Goal: Task Accomplishment & Management: Complete application form

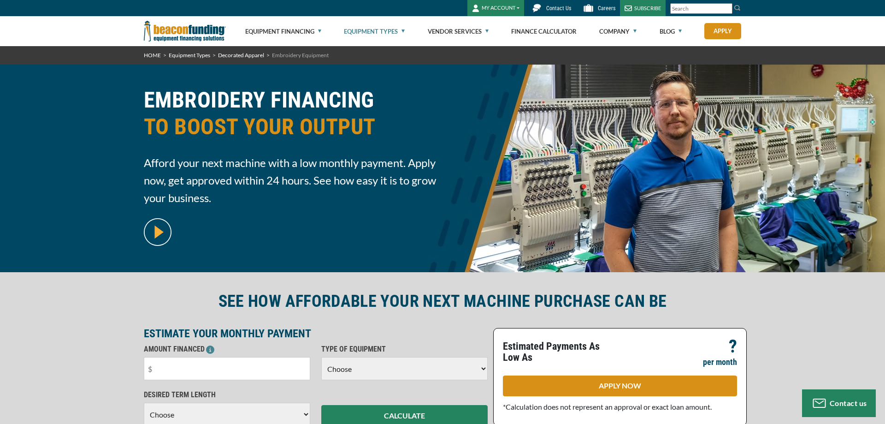
scroll to position [94, 0]
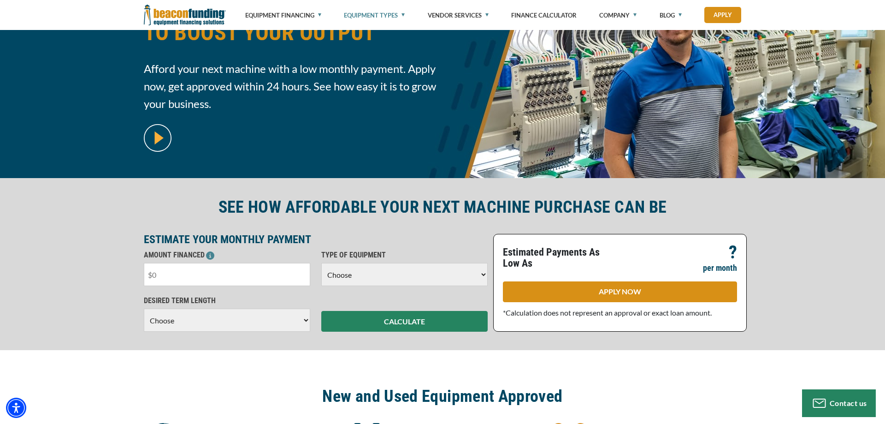
click at [230, 281] on input "text" at bounding box center [227, 274] width 166 height 23
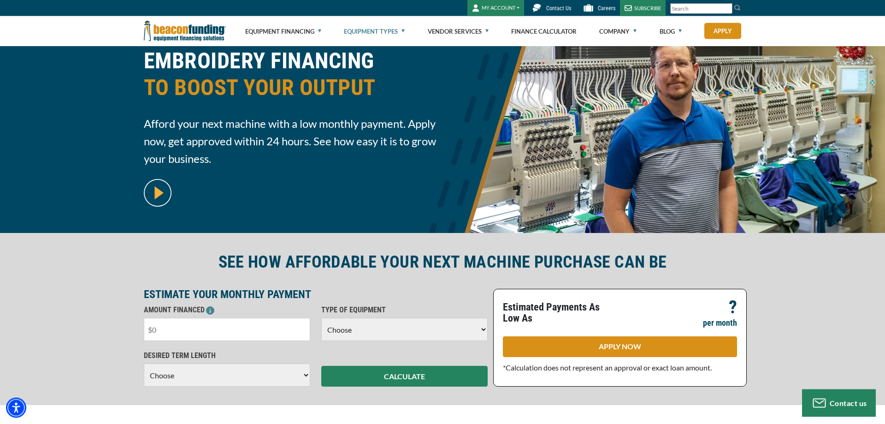
scroll to position [47, 0]
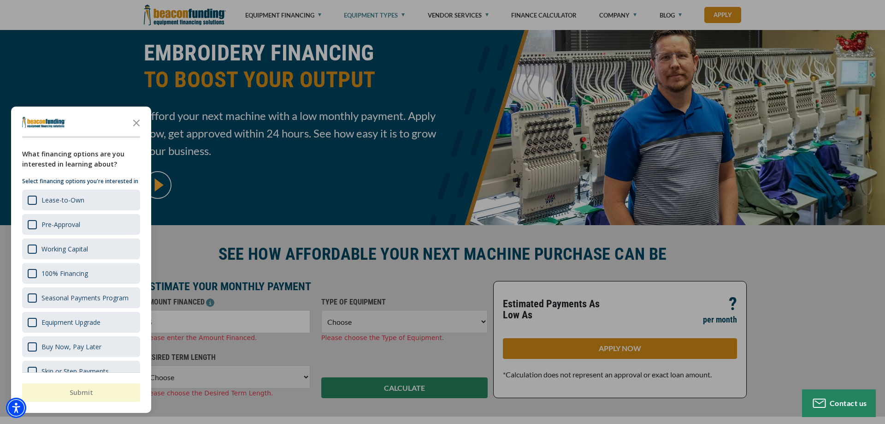
click at [601, 344] on div at bounding box center [442, 212] width 885 height 424
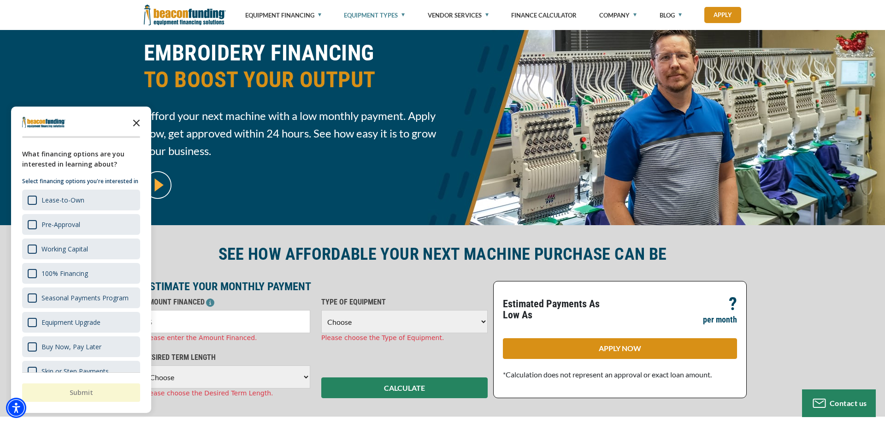
click at [137, 121] on icon "Close the survey" at bounding box center [136, 122] width 18 height 18
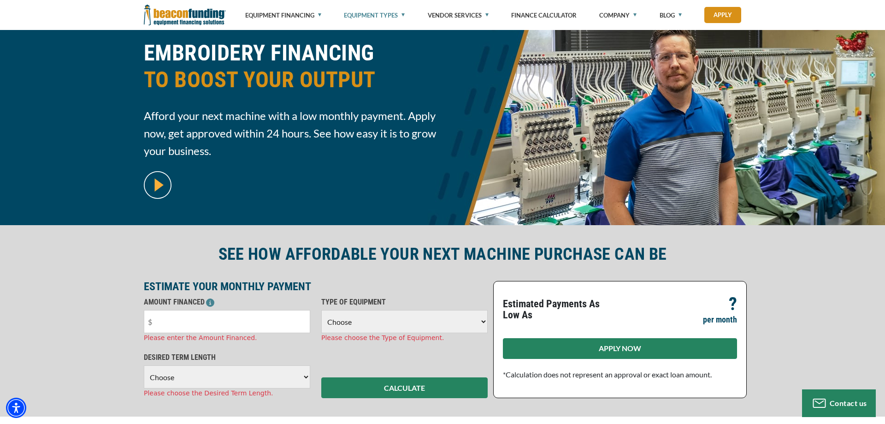
click at [546, 338] on link "APPLY NOW" at bounding box center [620, 348] width 234 height 21
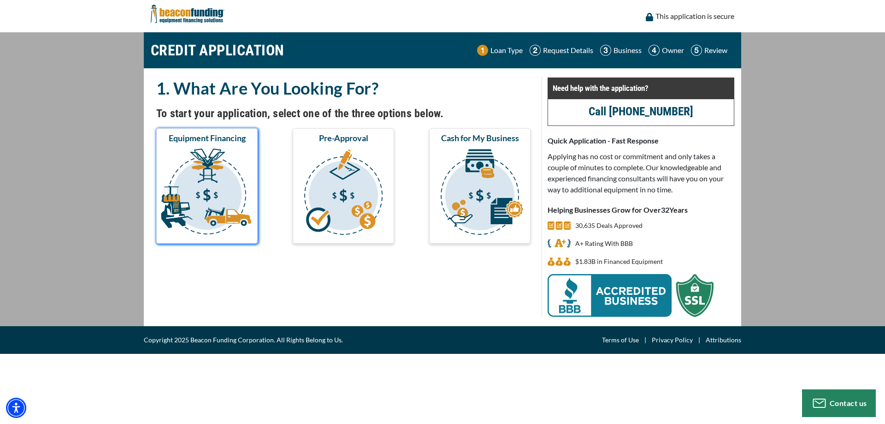
click at [174, 207] on img "submit" at bounding box center [207, 193] width 98 height 92
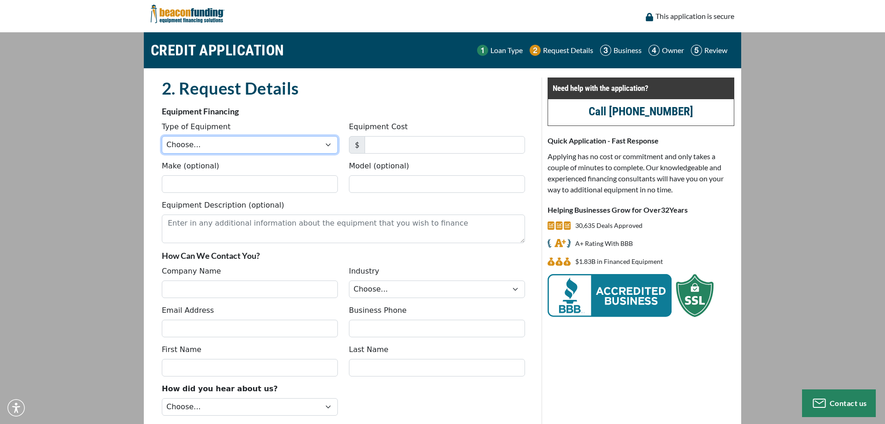
click at [162, 136] on select "Choose... Backhoe Boom/Bucket Truck Chipper Commercial Mower Crane DTG/DTF Prin…" at bounding box center [250, 145] width 176 height 18
select select "10"
click option "DTG/DTF Printing" at bounding box center [0, 0] width 0 height 0
click at [402, 146] on input "Equipment Cost" at bounding box center [445, 145] width 160 height 18
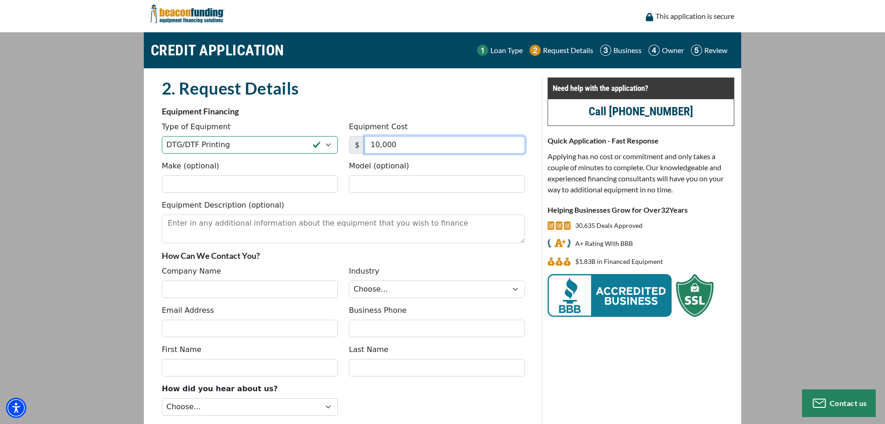
type input "10,000"
click at [306, 186] on input "Make (optional)" at bounding box center [250, 184] width 176 height 18
click at [306, 185] on input "Make (optional)" at bounding box center [250, 184] width 176 height 18
click at [364, 182] on input "Model (optional)" at bounding box center [437, 184] width 176 height 18
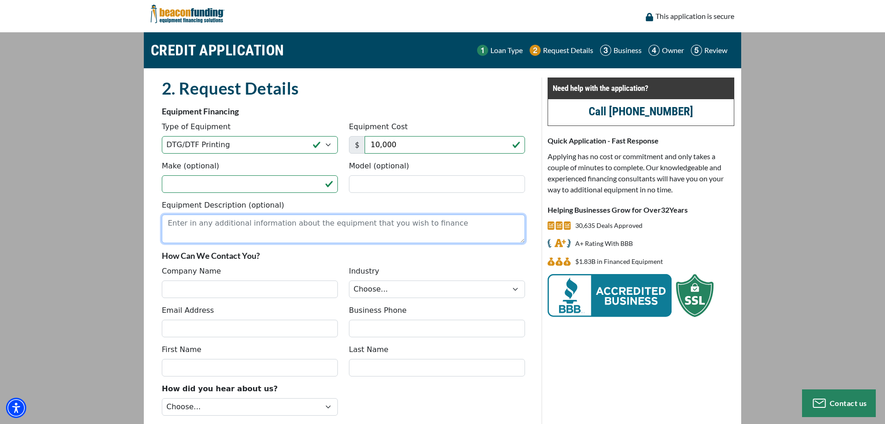
click at [204, 234] on textarea "Equipment Description (optional)" at bounding box center [343, 228] width 363 height 29
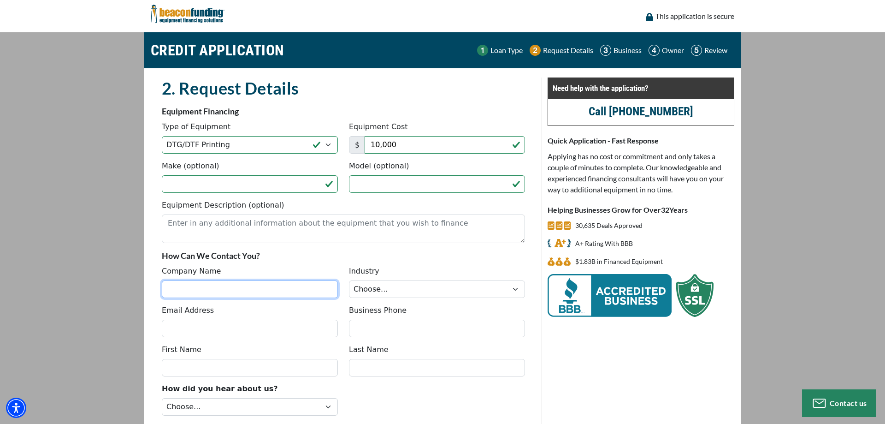
click at [212, 287] on input "Company Name" at bounding box center [250, 289] width 176 height 18
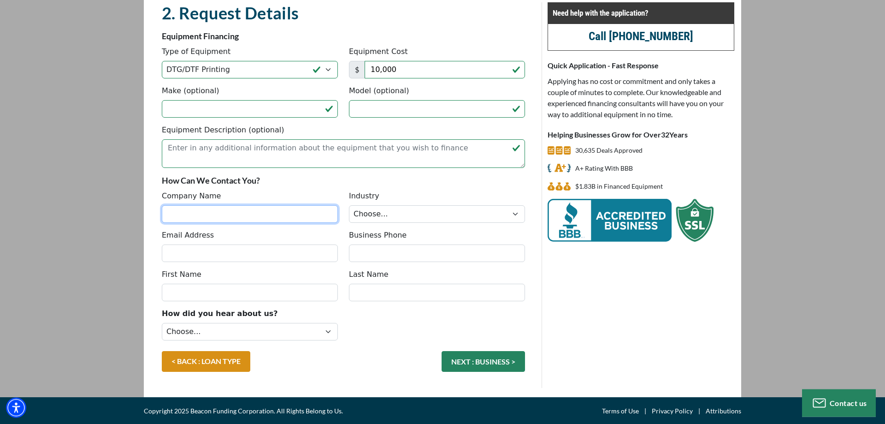
scroll to position [76, 0]
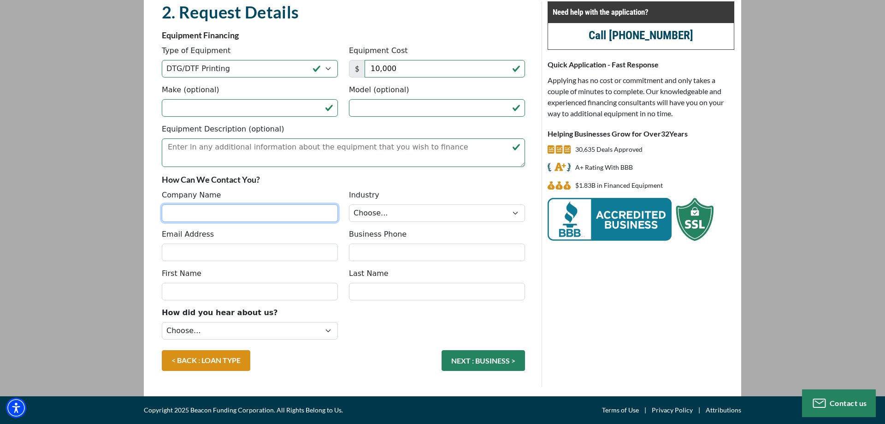
click at [214, 218] on input "Company Name" at bounding box center [250, 213] width 176 height 18
type input "UMBRELLA HOLDINGS LIMITED LLC"
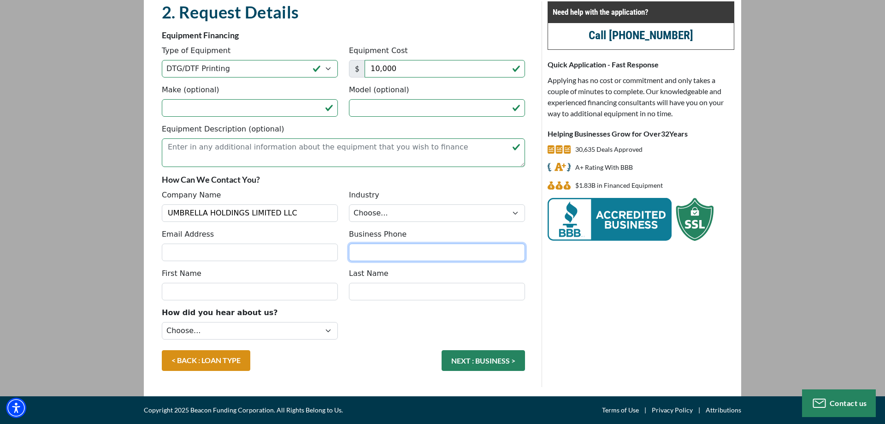
type input "8555422284"
click at [349, 204] on select "Choose... Towing Landscape/Hardscape Decorated Apparel Septic Light Constructio…" at bounding box center [437, 213] width 176 height 18
select select "3"
click option "Decorated Apparel" at bounding box center [0, 0] width 0 height 0
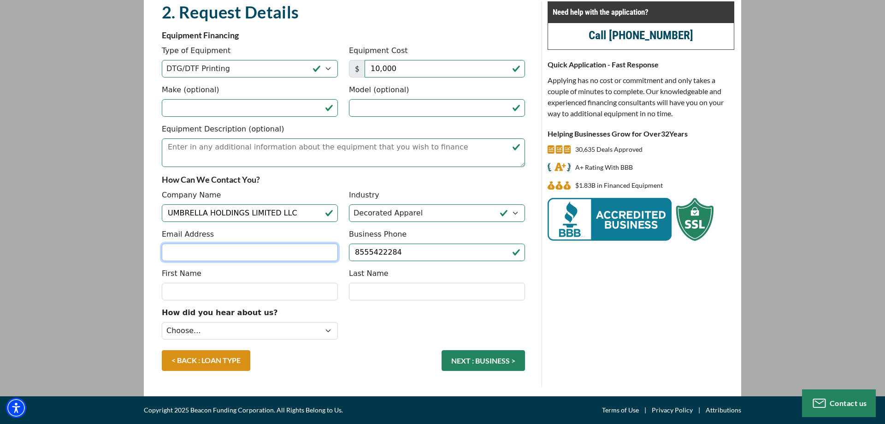
click at [225, 248] on input "Email Address" at bounding box center [250, 252] width 176 height 18
paste input "ghaniabdulaziz96@gmail.com"
type input "ghaniabdulaziz96@gmail.com"
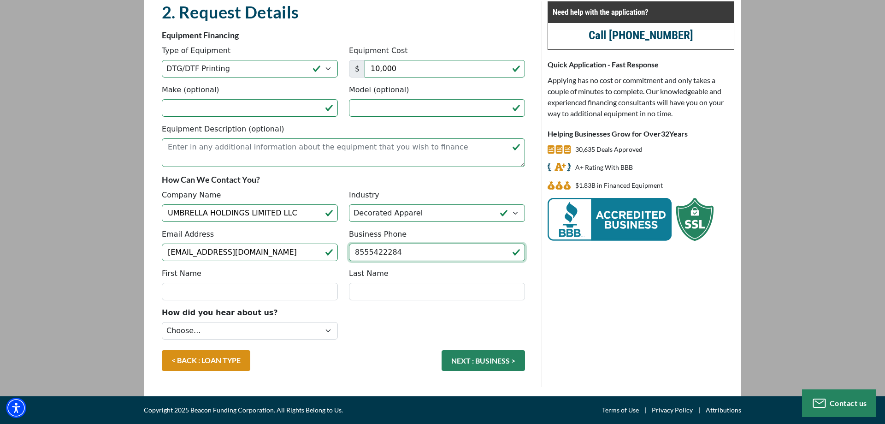
drag, startPoint x: 406, startPoint y: 252, endPoint x: 286, endPoint y: 251, distance: 120.3
click at [349, 251] on input "8555422284" at bounding box center [437, 252] width 176 height 18
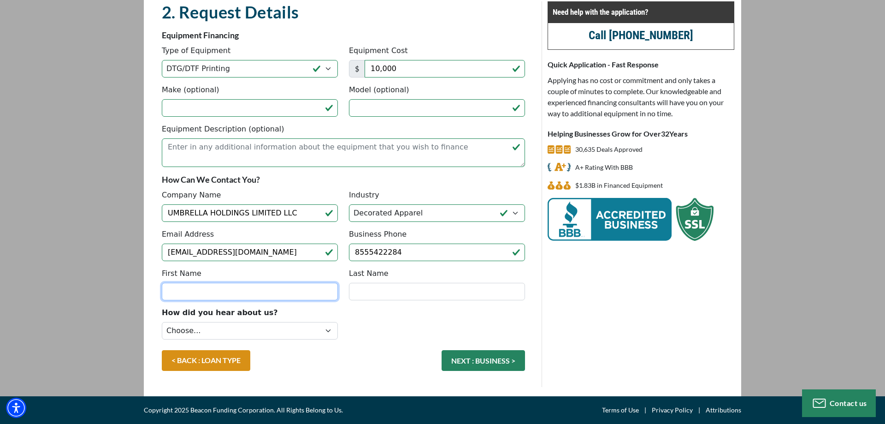
click at [250, 294] on input "First Name" at bounding box center [250, 292] width 176 height 18
click at [250, 289] on input "First Name" at bounding box center [250, 292] width 176 height 18
click at [250, 292] on input "First Name" at bounding box center [250, 292] width 176 height 18
type input "ABDULAZIZ"
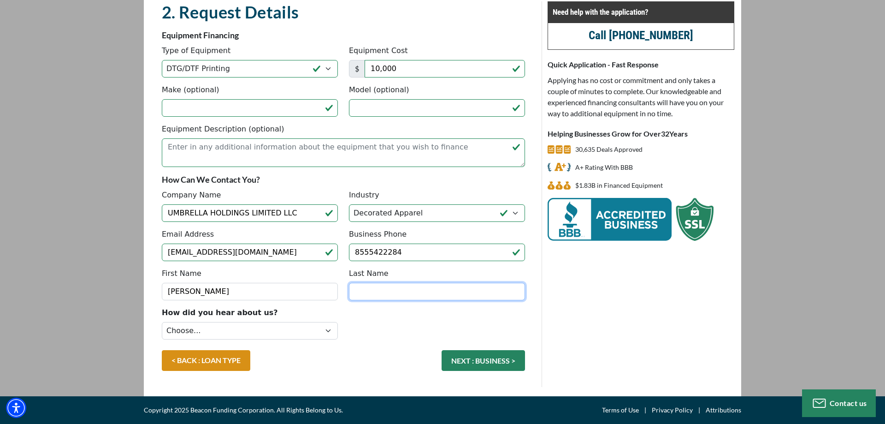
type input "GHANI"
drag, startPoint x: 193, startPoint y: 291, endPoint x: 346, endPoint y: 300, distance: 153.3
click at [338, 300] on input "ABDULAZIZ" at bounding box center [250, 292] width 176 height 18
type input "ABDUL"
click at [442, 299] on input "GHANI" at bounding box center [437, 292] width 176 height 18
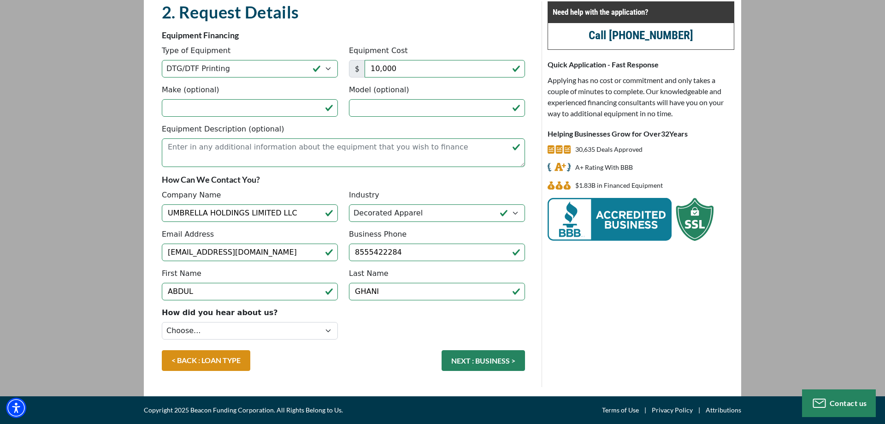
drag, startPoint x: 316, startPoint y: 313, endPoint x: 320, endPoint y: 308, distance: 6.6
click at [316, 312] on div "How did you hear about us? Choose... Internet Search Vendor Referral Word of Mo…" at bounding box center [249, 325] width 187 height 36
click at [409, 293] on input "GHANI" at bounding box center [437, 292] width 176 height 18
type input "GHANI"
click at [162, 322] on select "Choose... Internet Search Vendor Referral Word of Mouth Client Referral Email E…" at bounding box center [250, 331] width 176 height 18
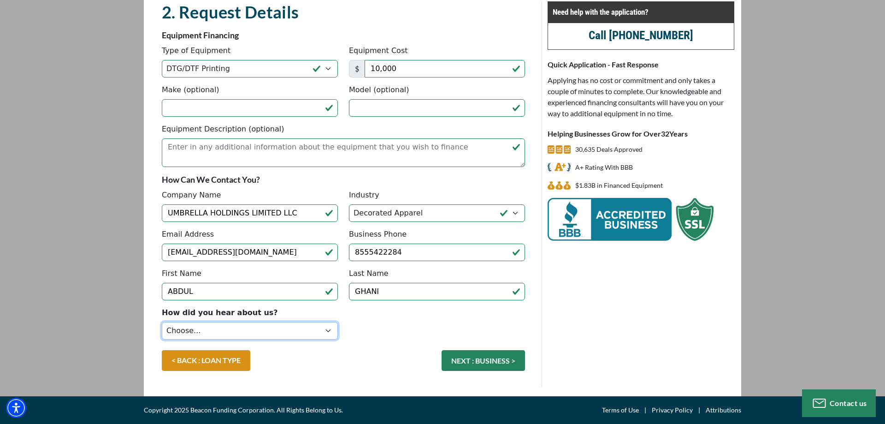
select select "6"
click option "Magazine Ad" at bounding box center [0, 0] width 0 height 0
click at [462, 359] on button "NEXT : BUSINESS >" at bounding box center [483, 360] width 83 height 21
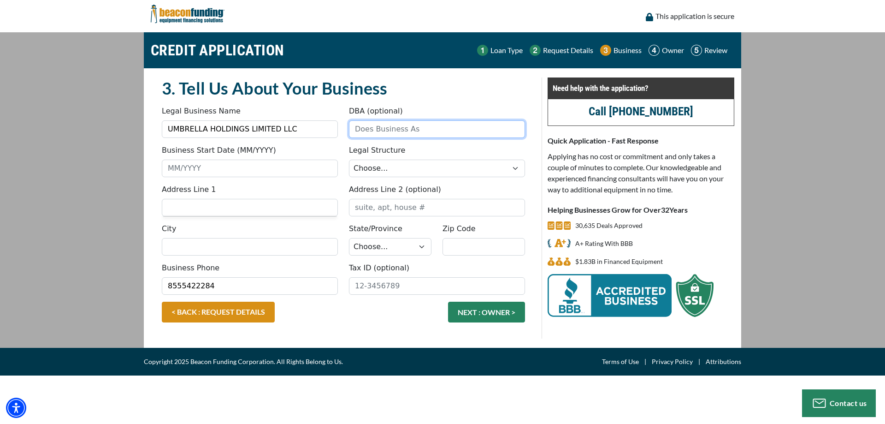
click at [376, 133] on input "DBA (optional)" at bounding box center [437, 129] width 176 height 18
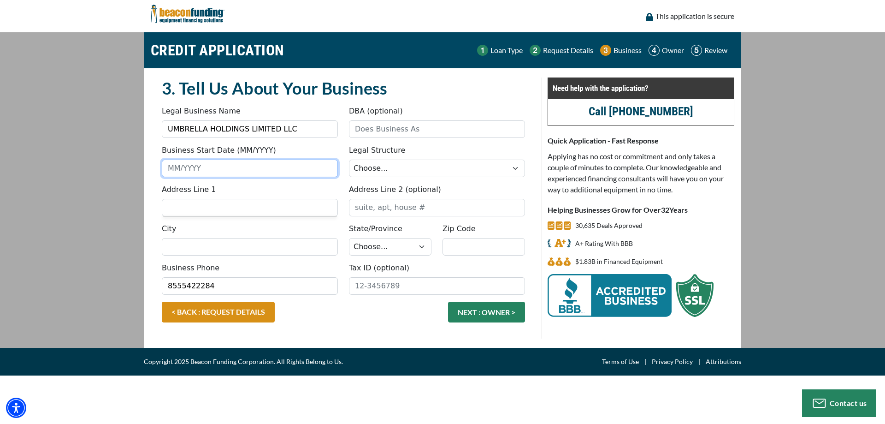
click at [222, 172] on input "Business Start Date (MM/YYYY)" at bounding box center [250, 168] width 176 height 18
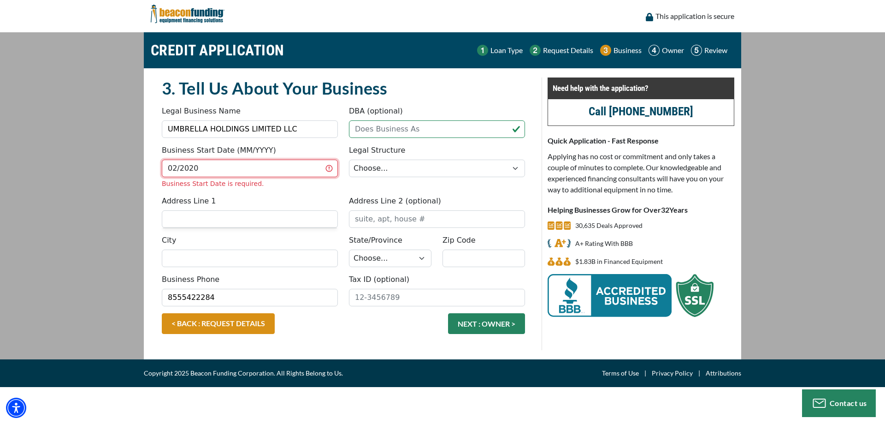
type input "02/2020"
click at [349, 159] on select "Choose... Corporation LLC LLP Municipality Non-Profit Partnership Proprietorship" at bounding box center [437, 168] width 176 height 18
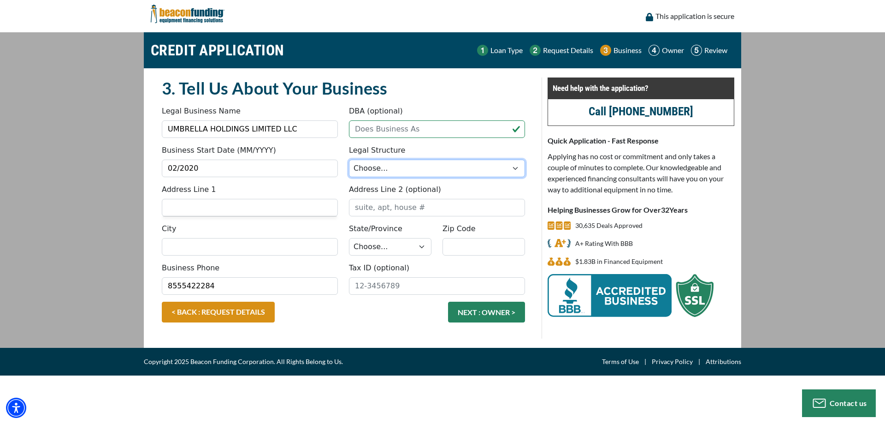
select select "2"
click option "LLC" at bounding box center [0, 0] width 0 height 0
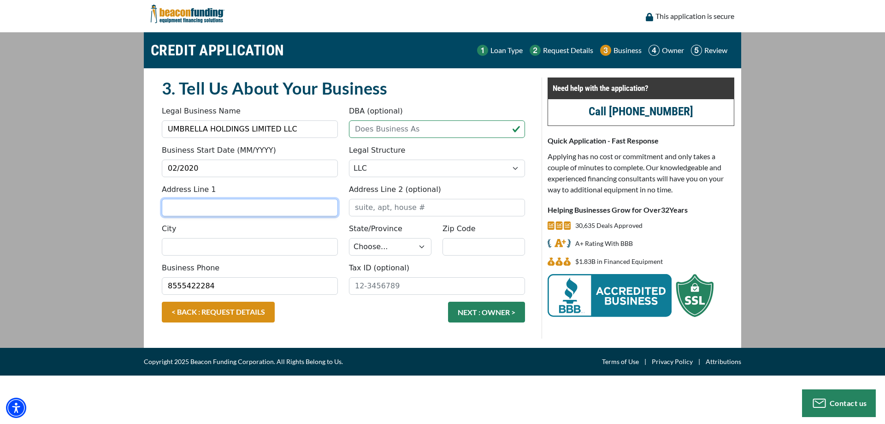
click at [198, 209] on input "Address Line 1" at bounding box center [250, 208] width 176 height 18
click at [138, 188] on main "CREDIT APPLICATION Loan Type Request Details Business Owner Review" at bounding box center [442, 189] width 885 height 315
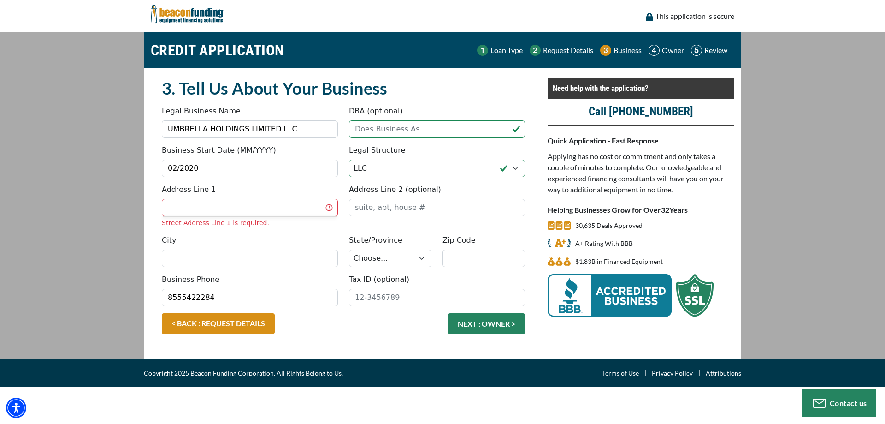
click at [186, 282] on label "Business Phone" at bounding box center [191, 279] width 58 height 11
click at [186, 289] on input "8555422284" at bounding box center [250, 298] width 176 height 18
click at [186, 212] on input "Address Line 1" at bounding box center [250, 208] width 176 height 18
type input "2323 TAWNY OWL RD"
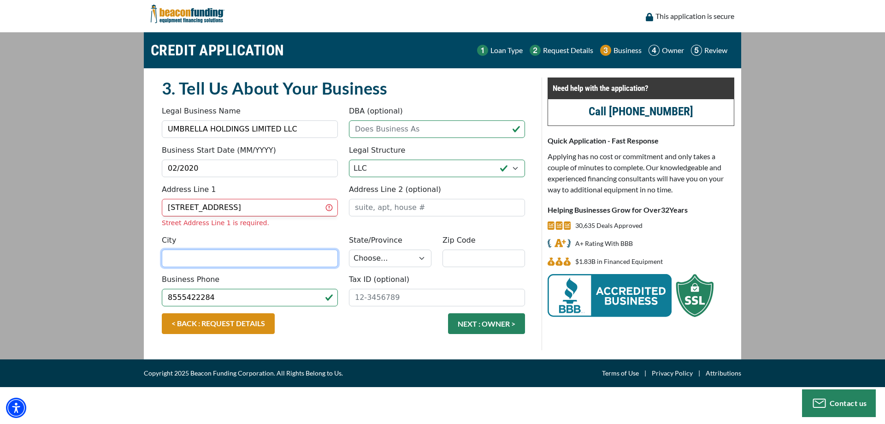
type input "GRAND PRAIRIE"
select select "45"
type input "75052"
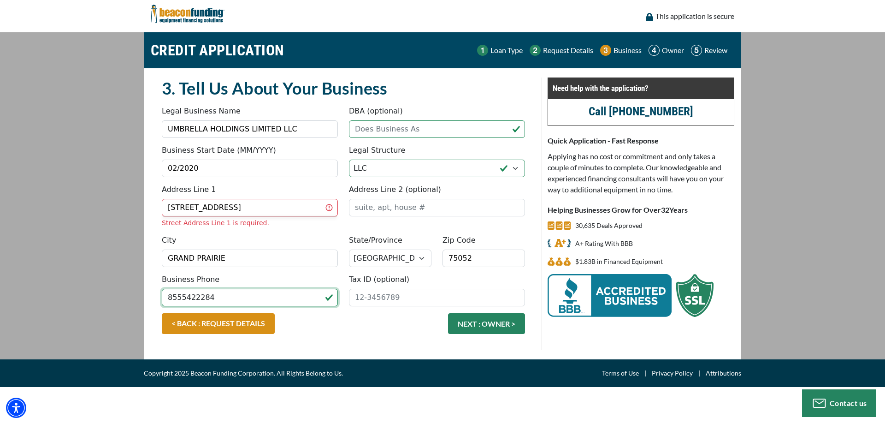
type input "6824277627"
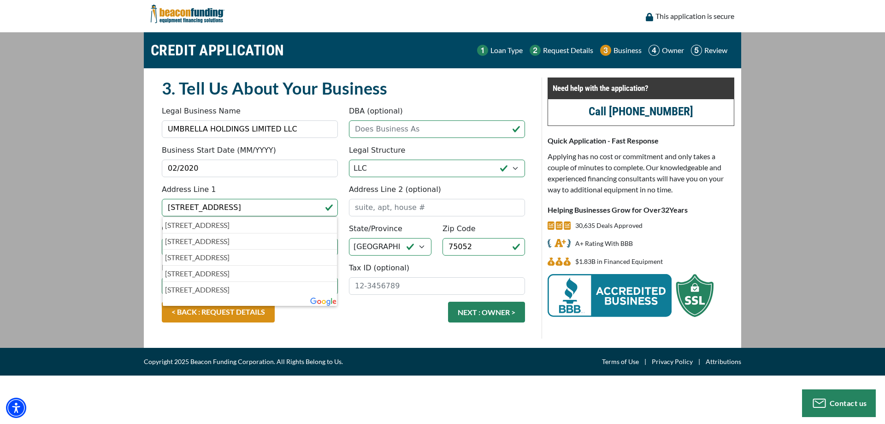
click at [392, 319] on div "< BACK : REQUEST DETAILS NEXT : OWNER >" at bounding box center [343, 316] width 374 height 30
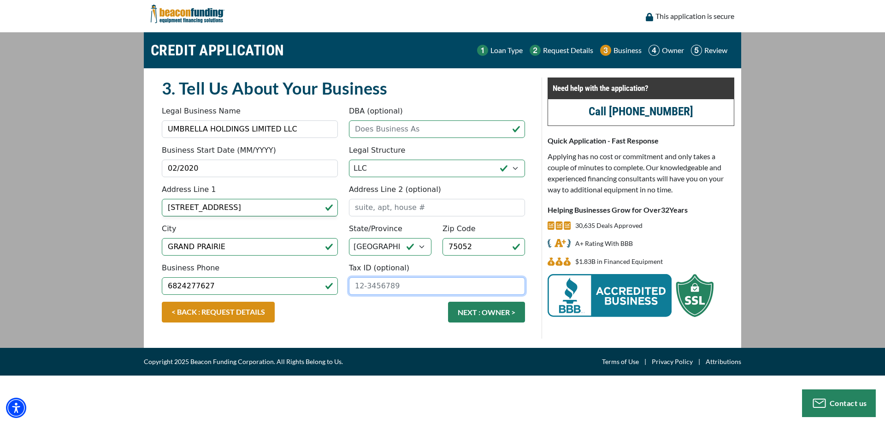
click at [374, 287] on input "Tax ID (optional)" at bounding box center [437, 286] width 176 height 18
click at [437, 283] on input "Tax ID (optional)" at bounding box center [437, 286] width 176 height 18
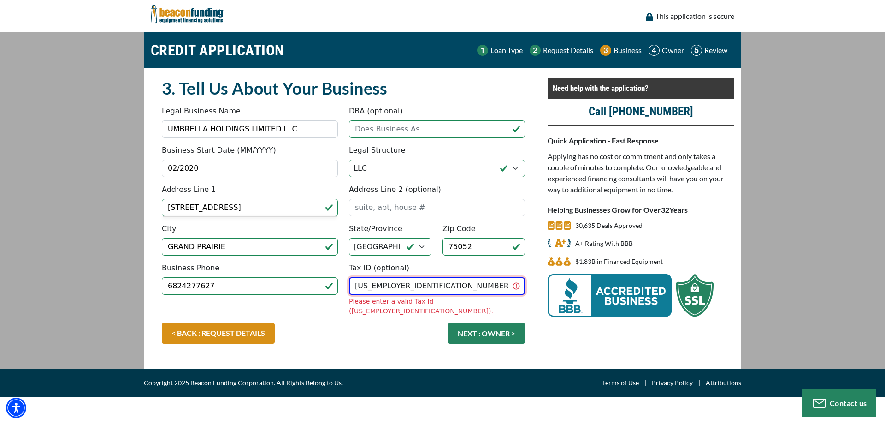
drag, startPoint x: 381, startPoint y: 286, endPoint x: 430, endPoint y: 290, distance: 49.1
click at [430, 290] on input "38-4304760" at bounding box center [437, 286] width 176 height 18
type input "38-4304608"
click at [391, 334] on div "< BACK : REQUEST DETAILS NEXT : OWNER >" at bounding box center [343, 341] width 374 height 37
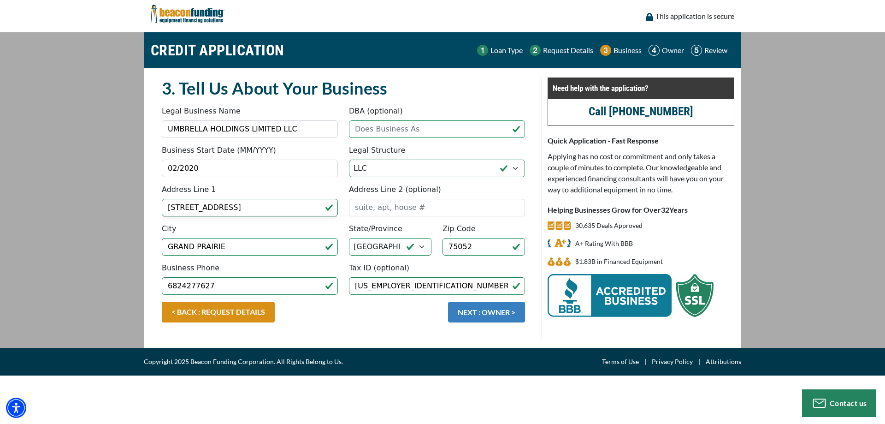
click at [479, 316] on button "NEXT : OWNER >" at bounding box center [486, 311] width 77 height 21
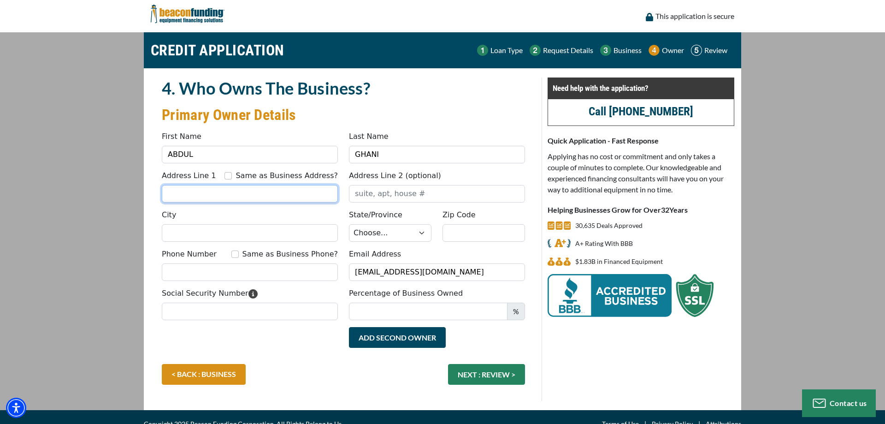
click at [185, 200] on input "Address Line 1" at bounding box center [250, 194] width 176 height 18
click at [188, 200] on input "Address Line 1" at bounding box center [250, 194] width 176 height 18
type input "[STREET_ADDRESS]"
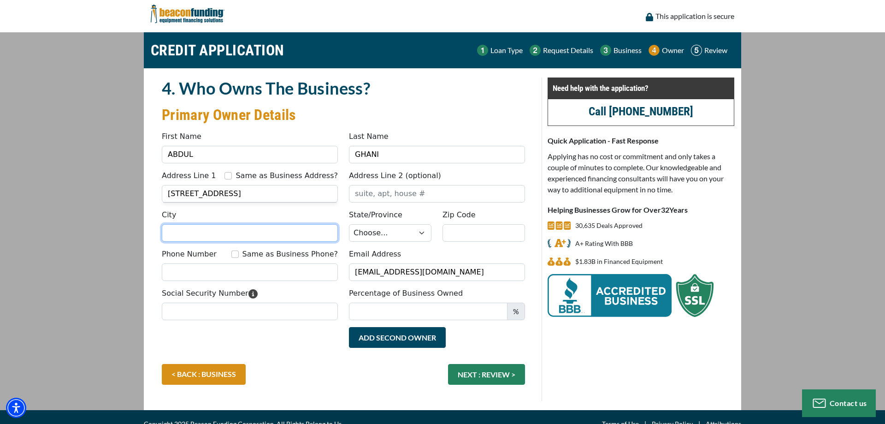
type input "HENDERSON"
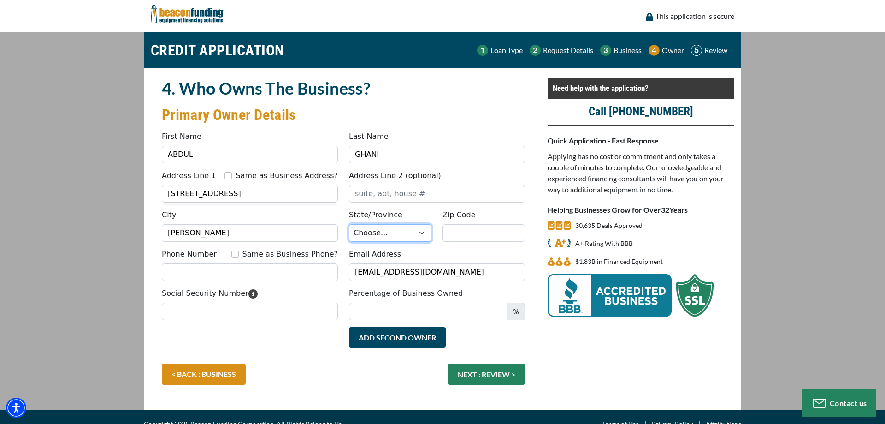
select select "30"
type input "89052"
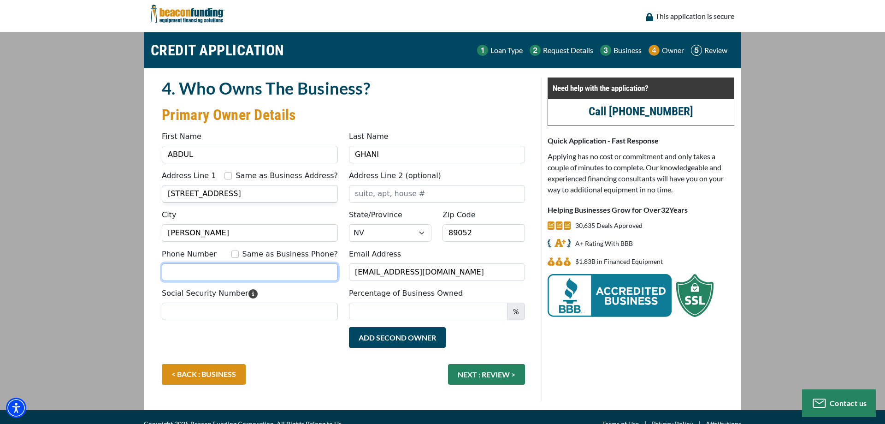
type input "8662348271"
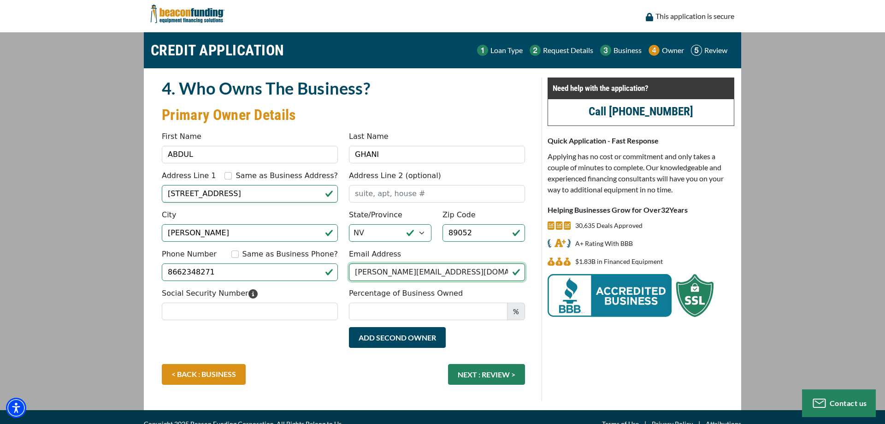
drag, startPoint x: 433, startPoint y: 271, endPoint x: 270, endPoint y: 280, distance: 162.9
click at [349, 280] on input "a.ghani@pobox.com" at bounding box center [437, 272] width 176 height 18
paste input "ghaniabdulaziz96@gmail"
type input "[EMAIL_ADDRESS][DOMAIN_NAME]"
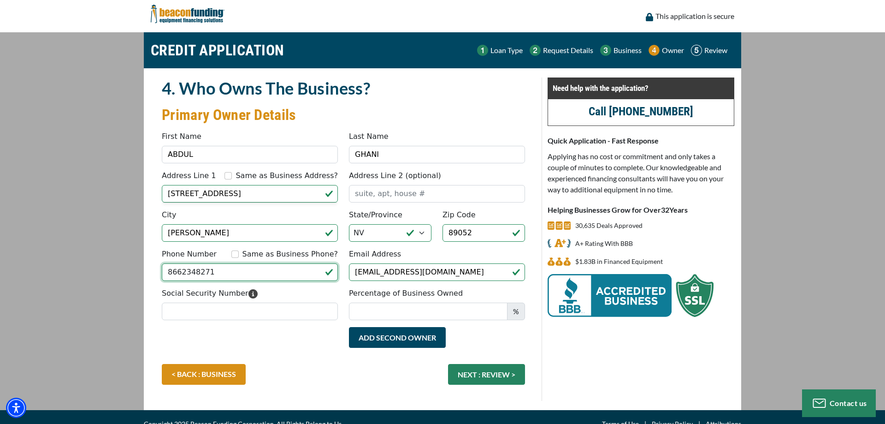
drag, startPoint x: 244, startPoint y: 273, endPoint x: 145, endPoint y: 271, distance: 99.6
click at [162, 271] on input "8662348271" at bounding box center [250, 272] width 176 height 18
type input "(725) 220-3520"
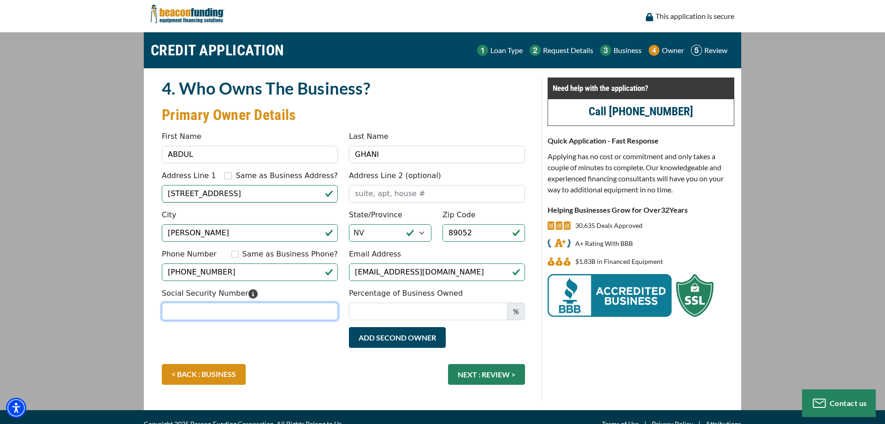
click at [266, 305] on input "Social Security Number" at bounding box center [250, 311] width 176 height 18
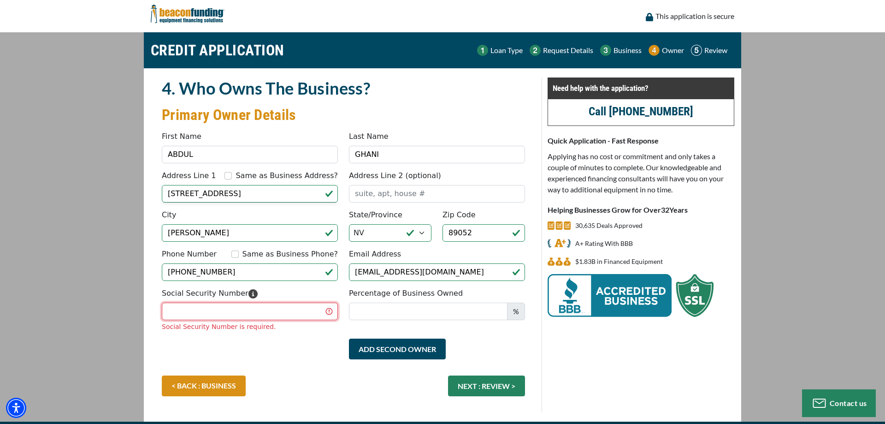
click at [207, 313] on input "Social Security Number" at bounding box center [250, 311] width 176 height 18
type input "519-39-2619"
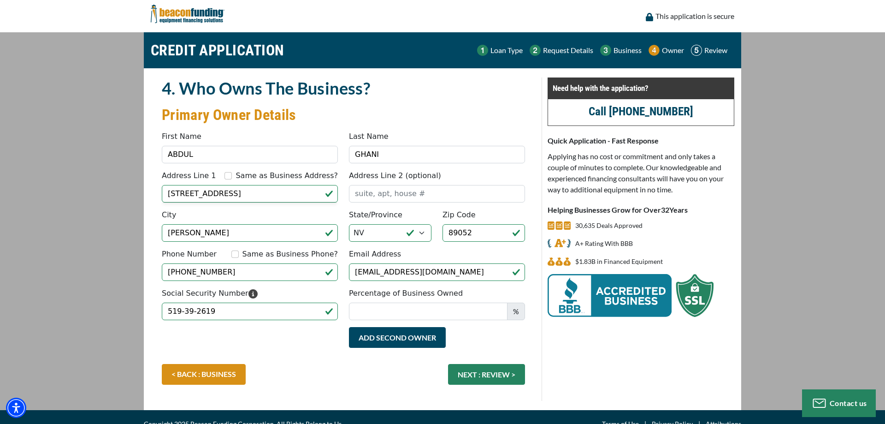
click at [411, 320] on div "Social Security Number 519-39-2619 Percentage of Business Owned %" at bounding box center [343, 307] width 374 height 39
click at [411, 313] on input "Percentage of Business Owned" at bounding box center [428, 311] width 159 height 18
type input "100"
click at [523, 335] on div "Add Second Owner Remove Second Owner" at bounding box center [436, 342] width 187 height 30
click at [497, 374] on button "NEXT : REVIEW >" at bounding box center [486, 374] width 77 height 21
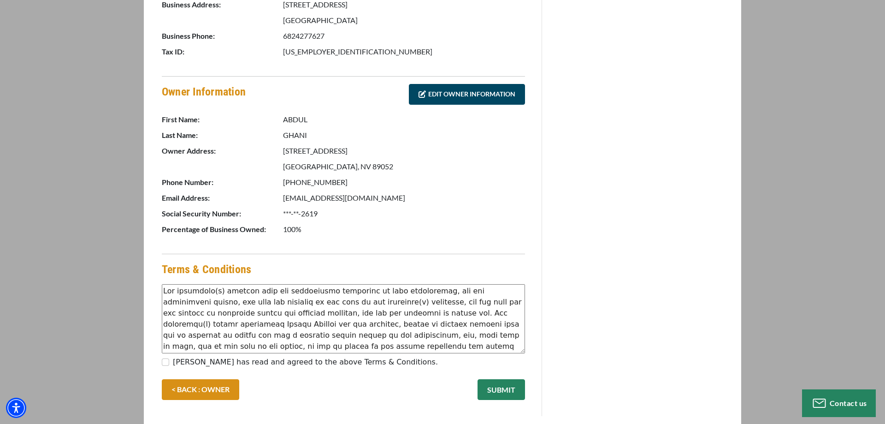
scroll to position [404, 0]
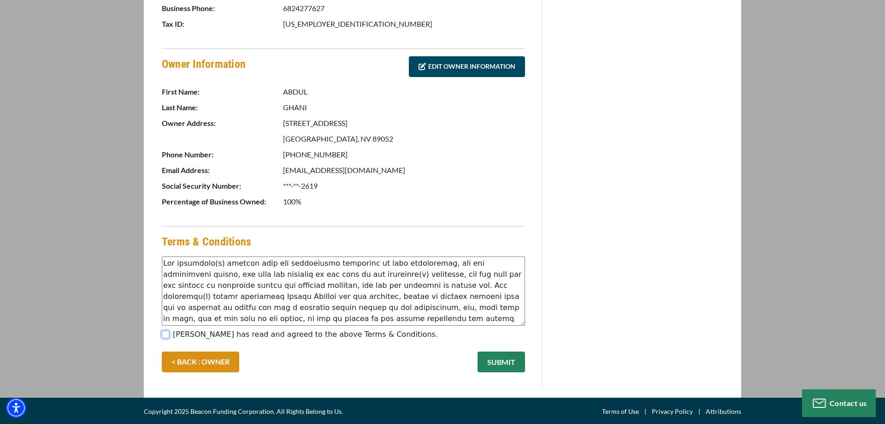
click at [164, 334] on input "[PERSON_NAME] has read and agreed to the above Terms & Conditions." at bounding box center [165, 333] width 7 height 7
checkbox input "true"
click at [501, 362] on button "SUBMIT" at bounding box center [500, 361] width 47 height 21
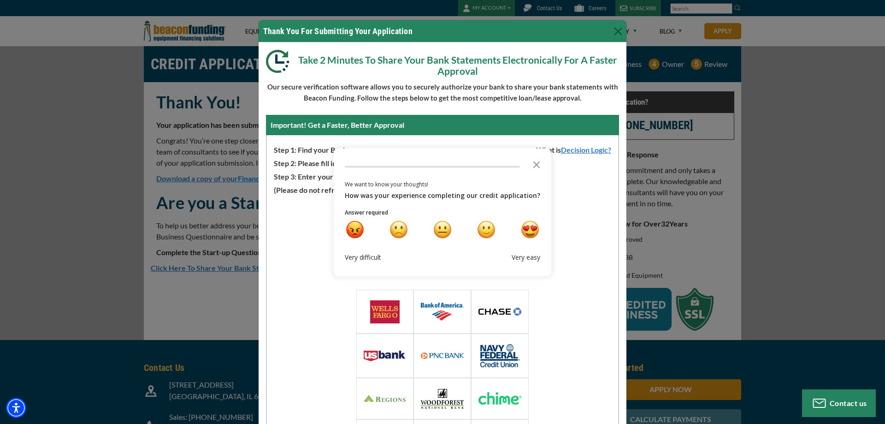
click at [278, 256] on div "Loading Widget Select Or Search Your Financial Institution Or choose from one o…" at bounding box center [442, 336] width 351 height 283
click at [447, 232] on div "neutral" at bounding box center [442, 228] width 19 height 19
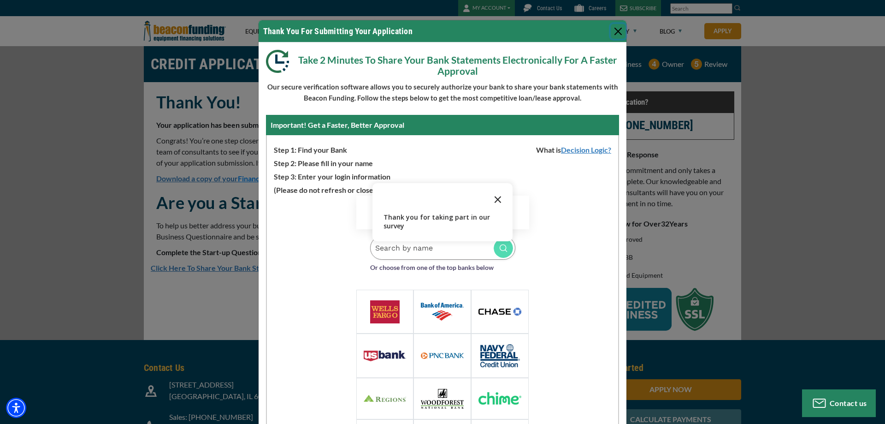
click at [501, 201] on icon "Close the survey" at bounding box center [498, 198] width 18 height 18
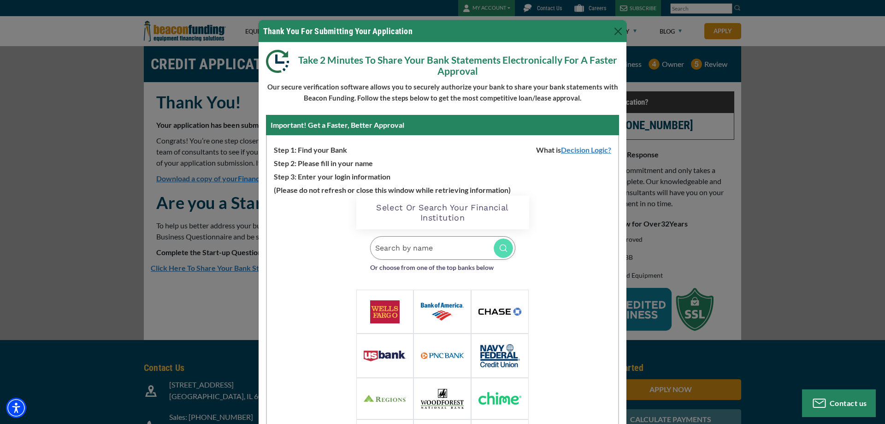
click at [398, 249] on input "Search by name" at bounding box center [442, 248] width 145 height 24
type input "GPCU"
click at [501, 252] on img at bounding box center [503, 247] width 19 height 19
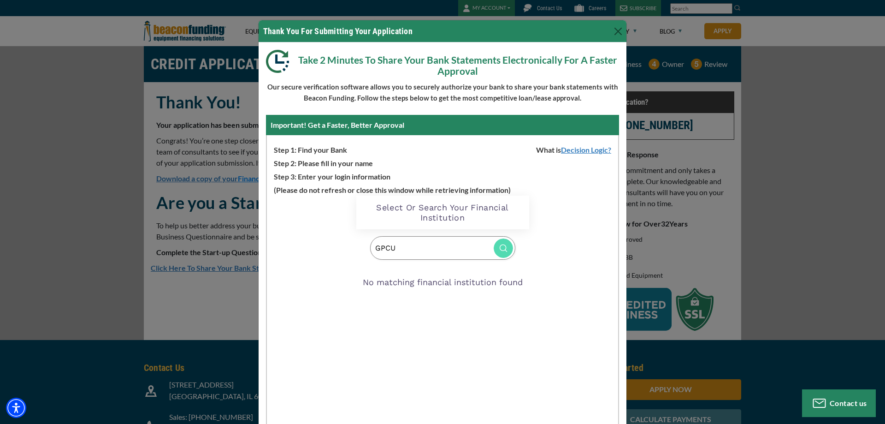
click at [428, 285] on div "No matching financial institution found" at bounding box center [442, 282] width 173 height 22
click at [325, 198] on div "Loading Widget Select Or Search Your Financial Institution GPCU No matching fin…" at bounding box center [442, 336] width 351 height 283
click at [409, 167] on p "Step 2: Please fill in your name" at bounding box center [442, 161] width 351 height 13
click at [446, 173] on p "Step 3: Enter your login information" at bounding box center [442, 175] width 351 height 13
click at [619, 34] on button "Close" at bounding box center [618, 31] width 15 height 15
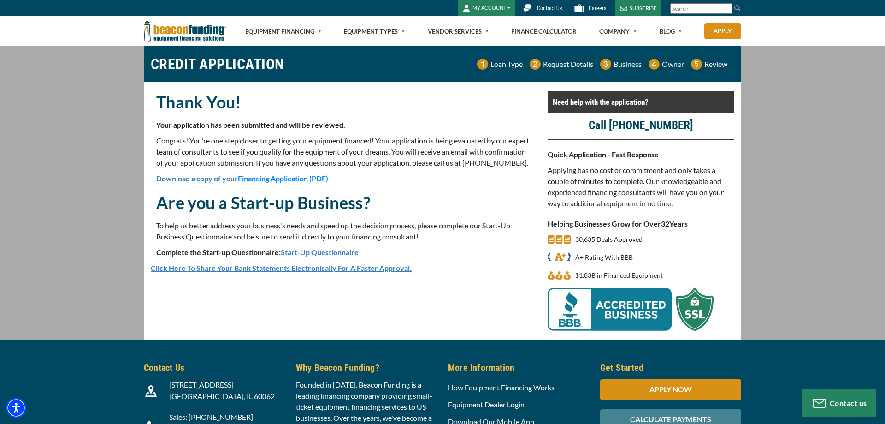
click at [281, 272] on link "Click Here To Share Your Bank Statements Electronically For A Faster Approval." at bounding box center [281, 267] width 261 height 9
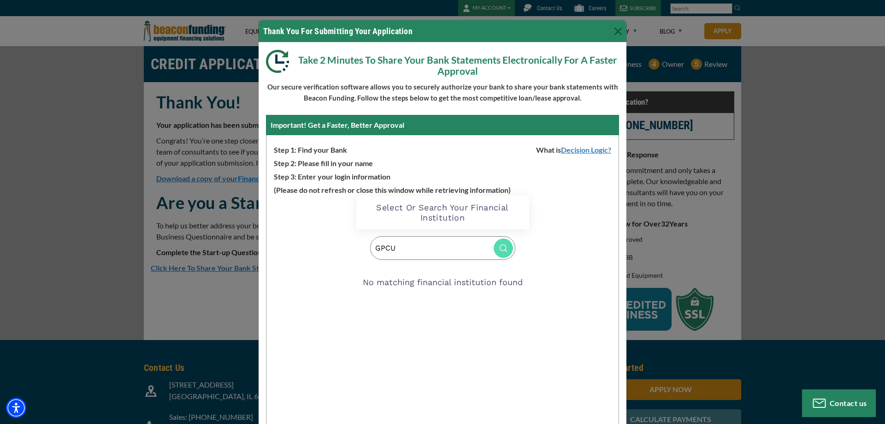
click at [334, 204] on div "Loading Widget Select Or Search Your Financial Institution GPCU No matching fin…" at bounding box center [442, 336] width 351 height 283
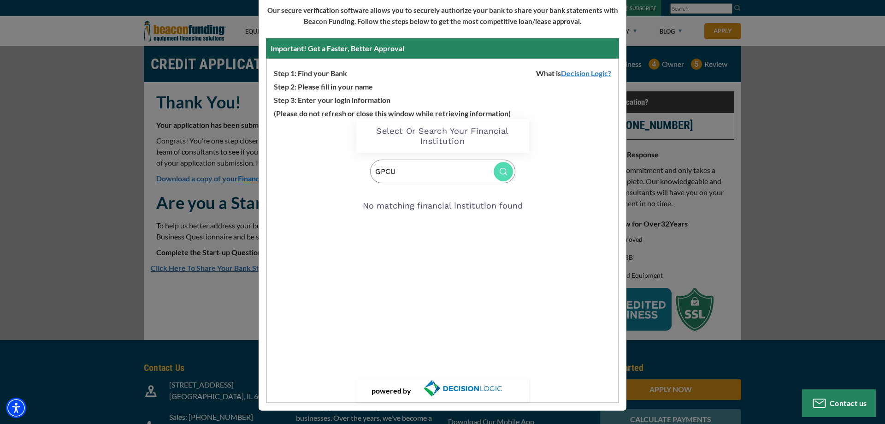
click at [499, 171] on img at bounding box center [503, 171] width 19 height 19
click at [330, 144] on div "Loading Widget Select Or Search Your Financial Institution GPCU No matching fin…" at bounding box center [442, 260] width 351 height 283
click at [311, 91] on p "Step 2: Please fill in your name" at bounding box center [442, 85] width 351 height 13
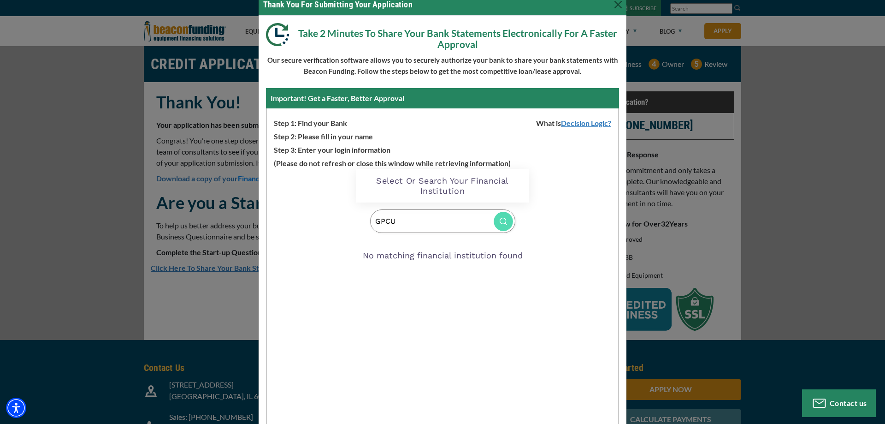
scroll to position [0, 0]
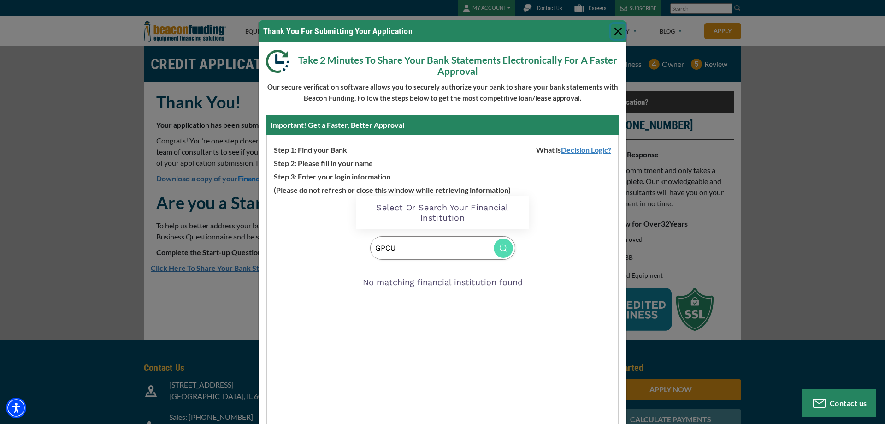
click at [613, 32] on button "Close" at bounding box center [618, 31] width 15 height 15
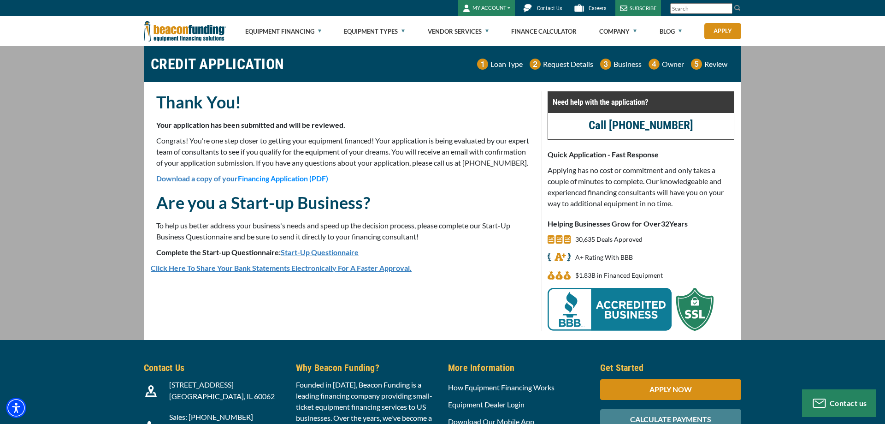
click at [440, 274] on div "Click Here To Share Your Bank Statements Electronically For A Faster Approval." at bounding box center [343, 268] width 396 height 12
click at [407, 131] on div "Thank You! Your application has been submitted and will be reviewed. Congrats! …" at bounding box center [343, 137] width 385 height 93
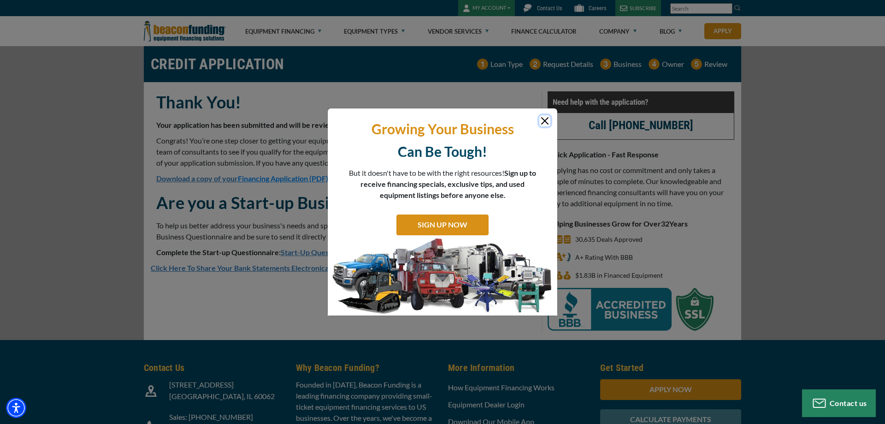
click at [545, 119] on button "Close" at bounding box center [544, 120] width 11 height 11
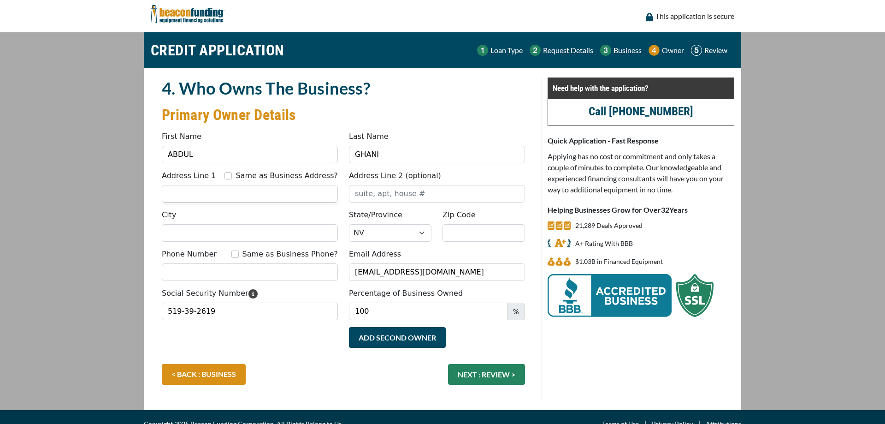
select select "30"
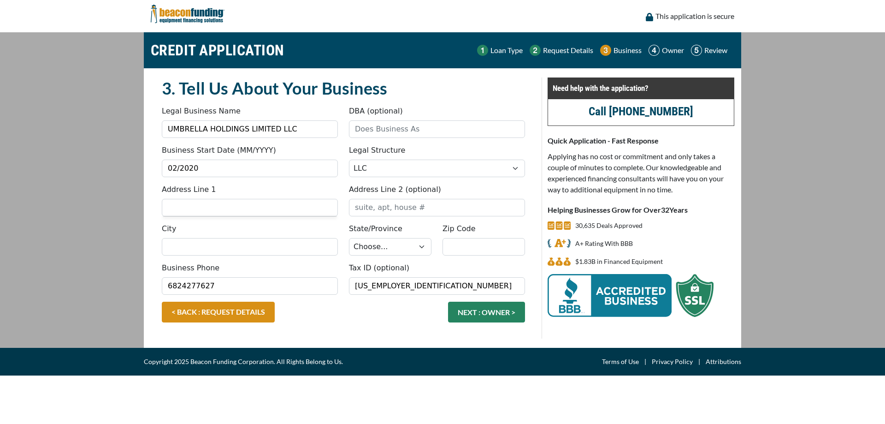
select select "2"
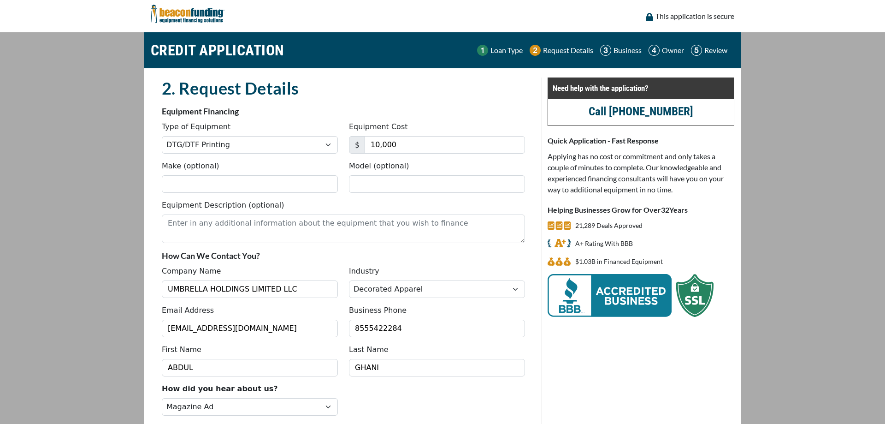
select select "10"
select select "3"
select select "6"
